Goal: Information Seeking & Learning: Learn about a topic

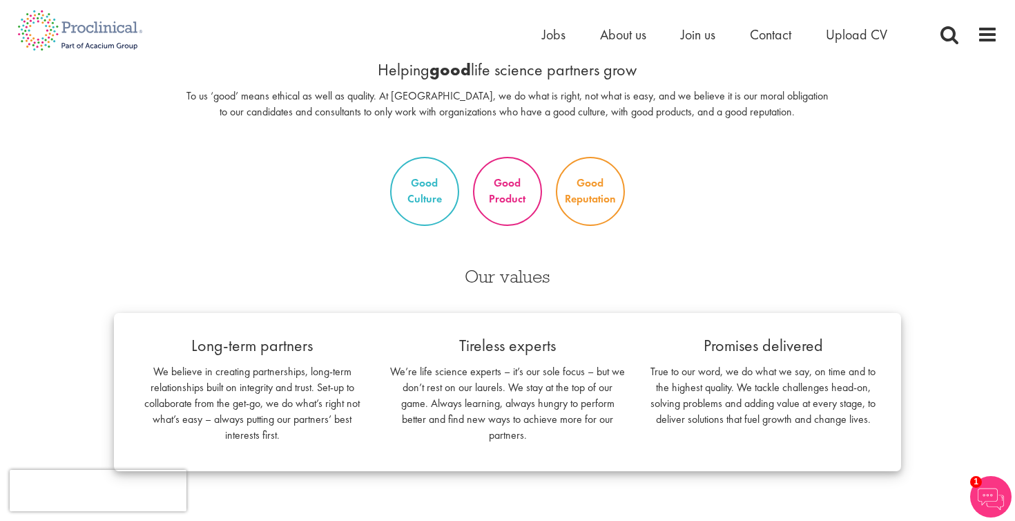
scroll to position [985, 0]
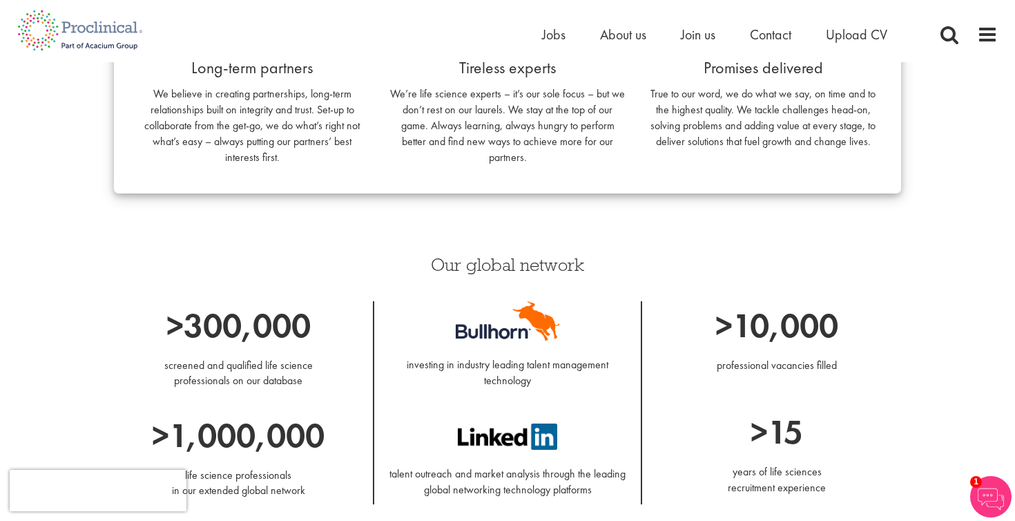
click at [260, 226] on div "Our values Long-term partners We believe in creating partnerships, long-term re…" at bounding box center [508, 102] width 808 height 252
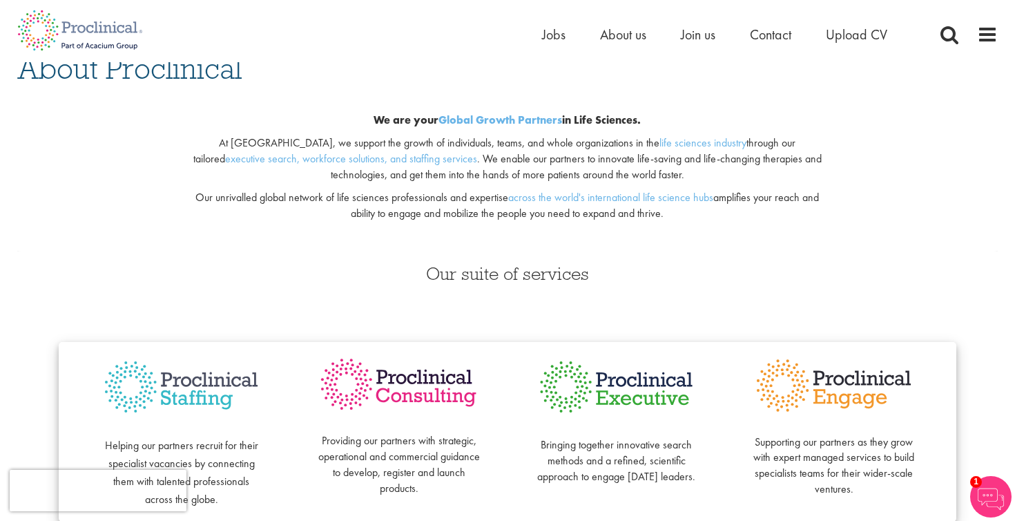
scroll to position [154, 0]
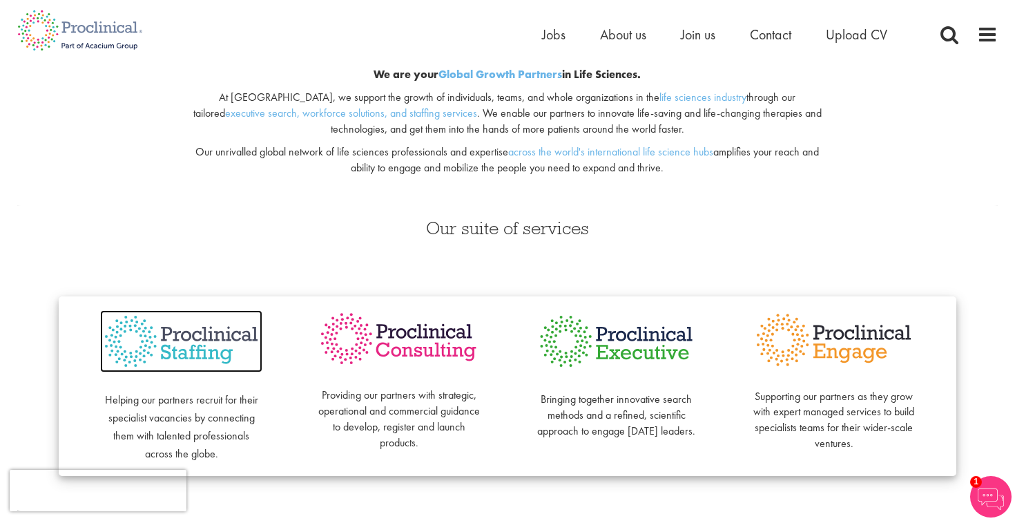
click at [195, 350] on img at bounding box center [181, 341] width 162 height 63
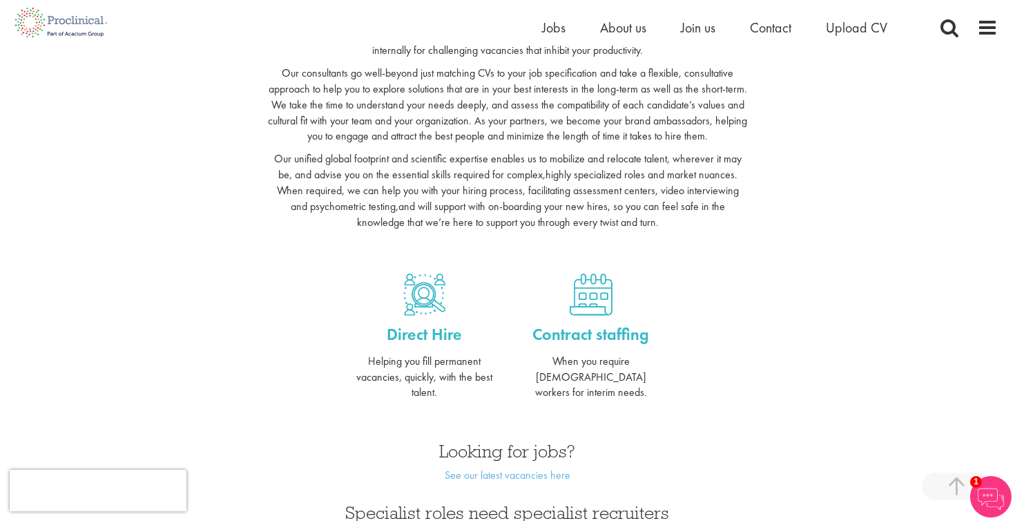
scroll to position [417, 0]
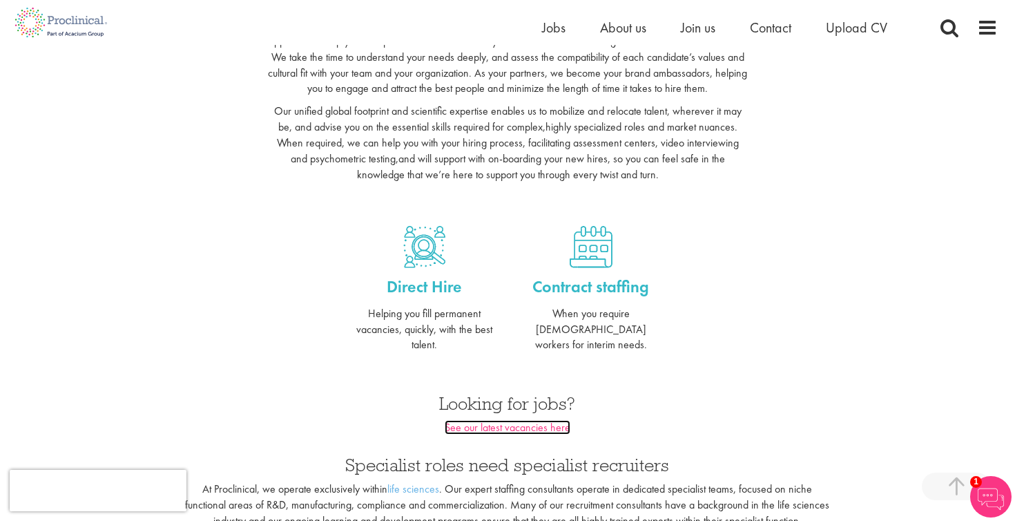
click at [499, 420] on link "See our latest vacancies here" at bounding box center [508, 427] width 126 height 15
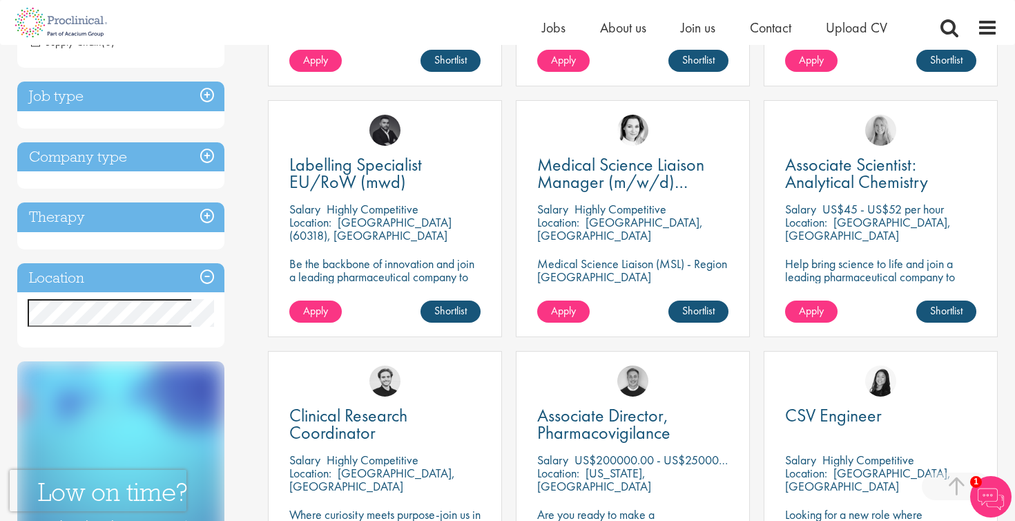
scroll to position [464, 0]
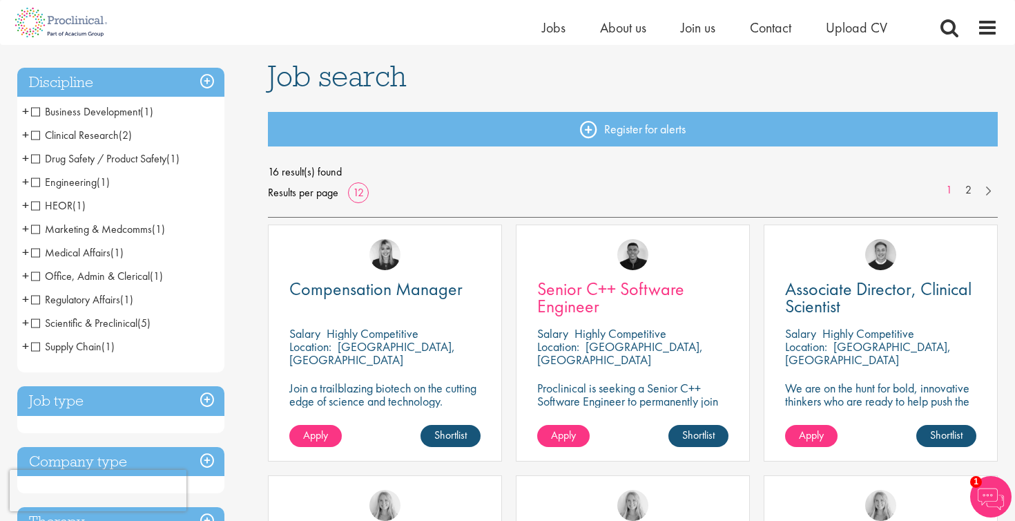
scroll to position [91, 0]
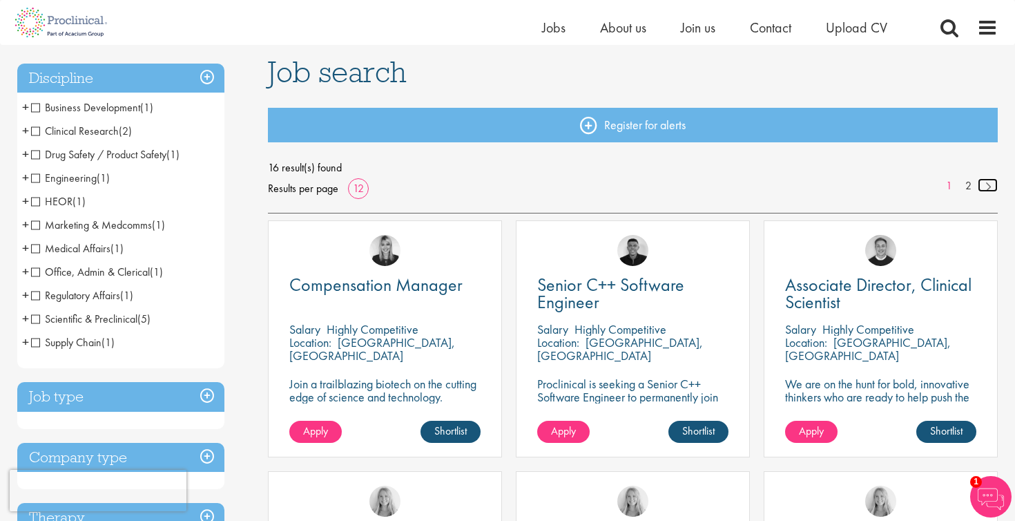
click at [988, 189] on link at bounding box center [988, 185] width 20 height 14
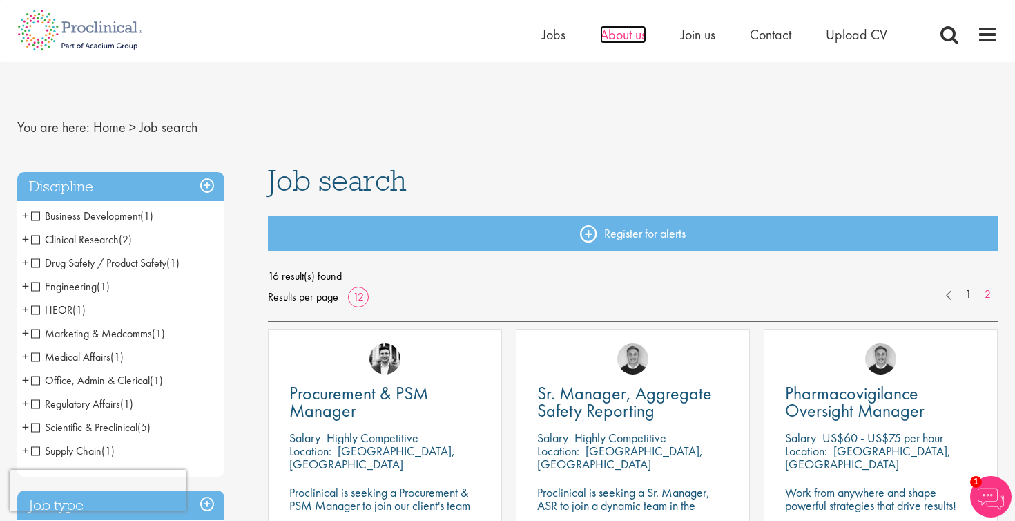
click at [621, 34] on span "About us" at bounding box center [623, 35] width 46 height 18
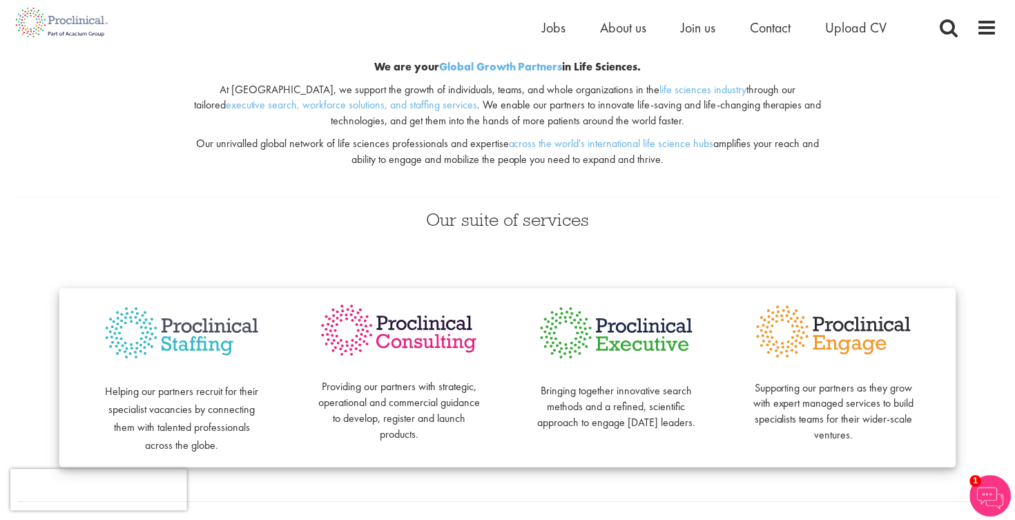
scroll to position [163, 0]
